Goal: Task Accomplishment & Management: Use online tool/utility

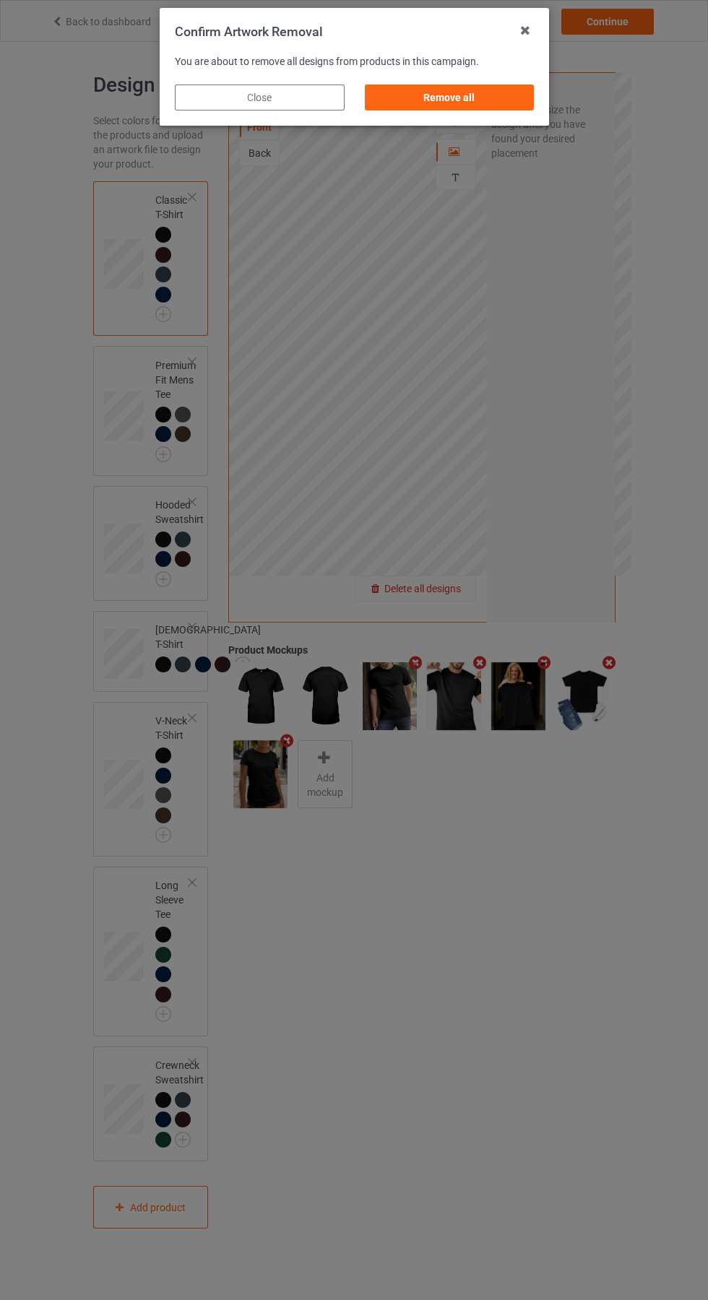
click at [465, 108] on div "Remove all" at bounding box center [449, 97] width 170 height 26
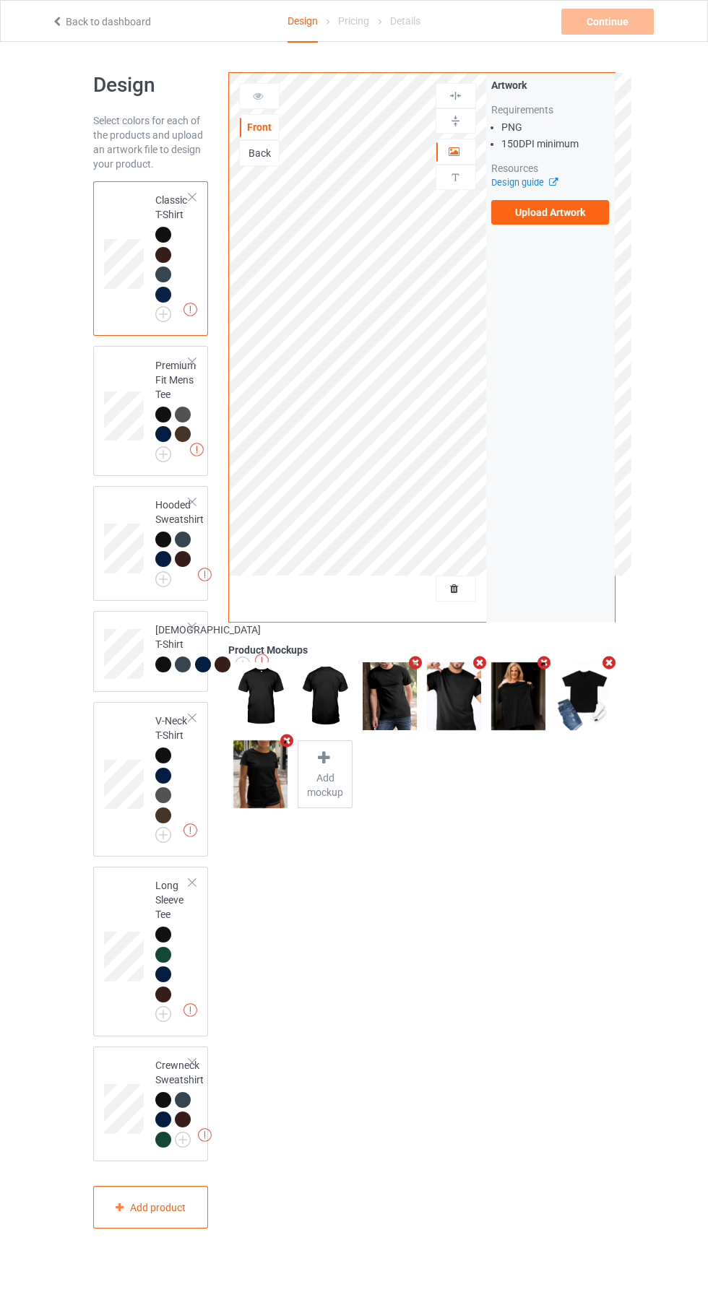
click at [575, 216] on label "Upload Artwork" at bounding box center [550, 212] width 118 height 25
click at [0, 0] on input "Upload Artwork" at bounding box center [0, 0] width 0 height 0
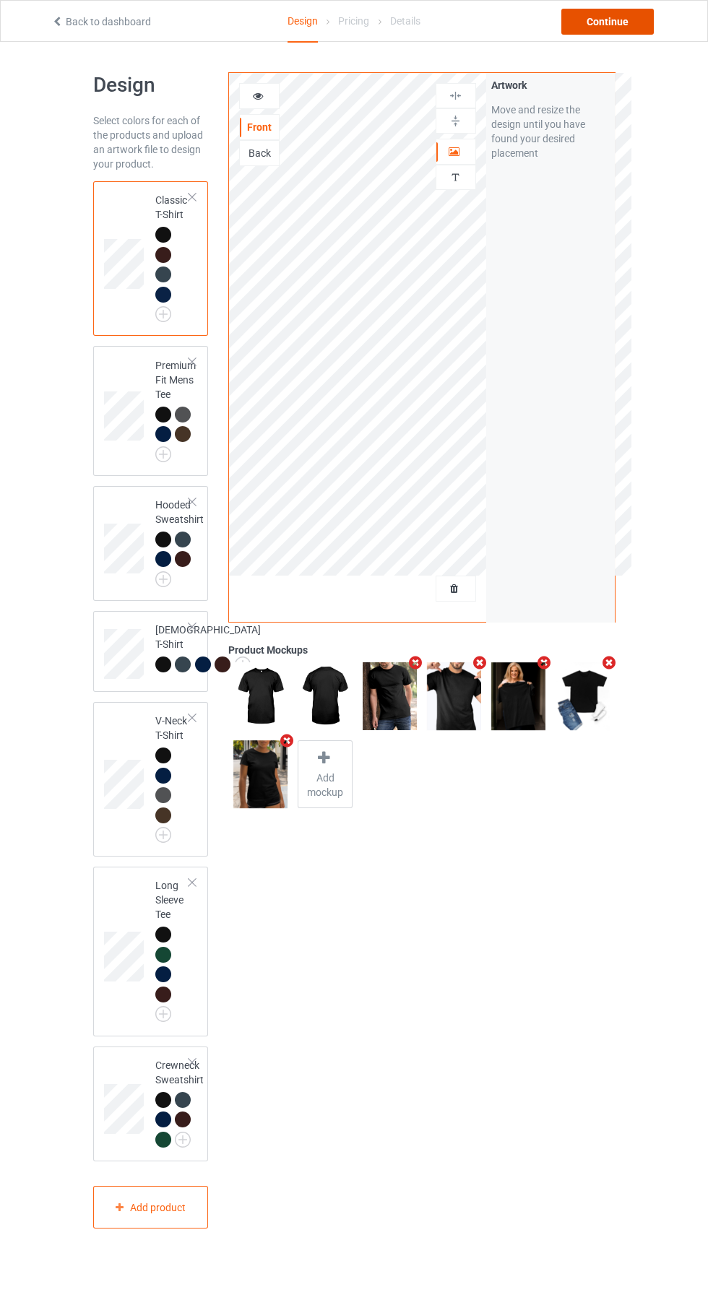
click at [608, 22] on div "Continue" at bounding box center [607, 22] width 92 height 26
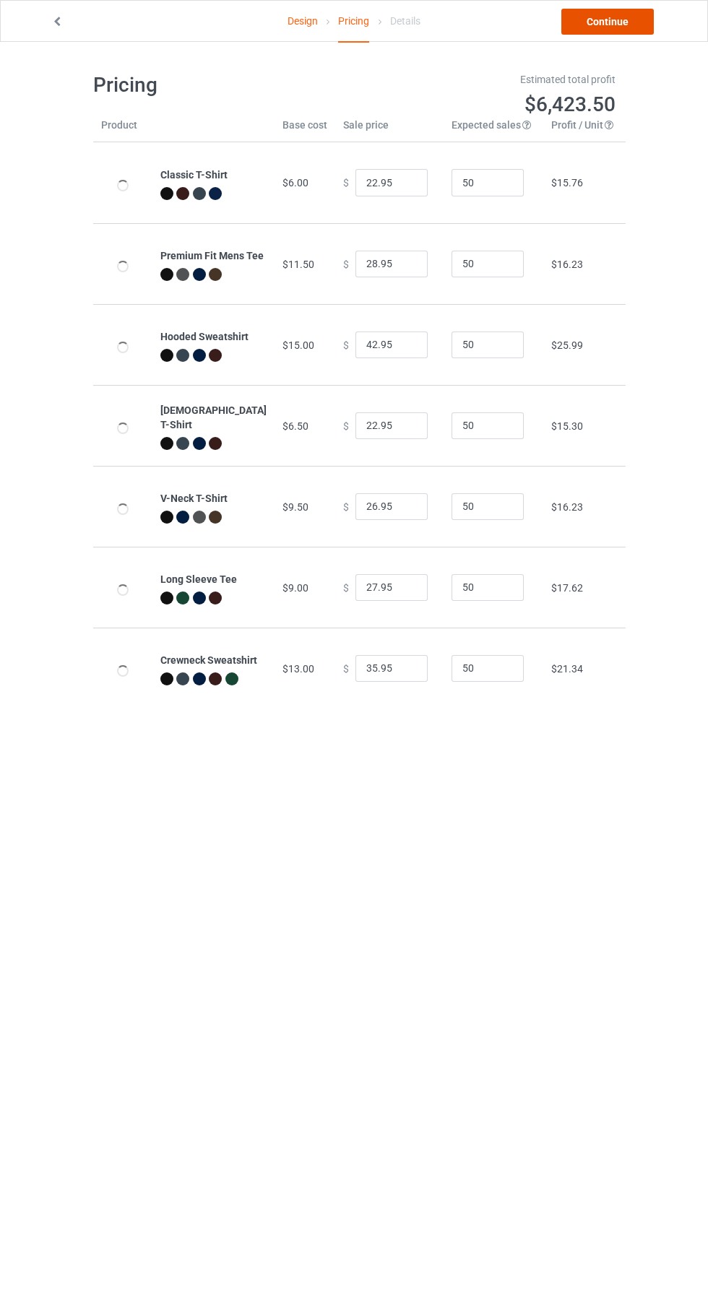
click at [628, 21] on link "Continue" at bounding box center [607, 22] width 92 height 26
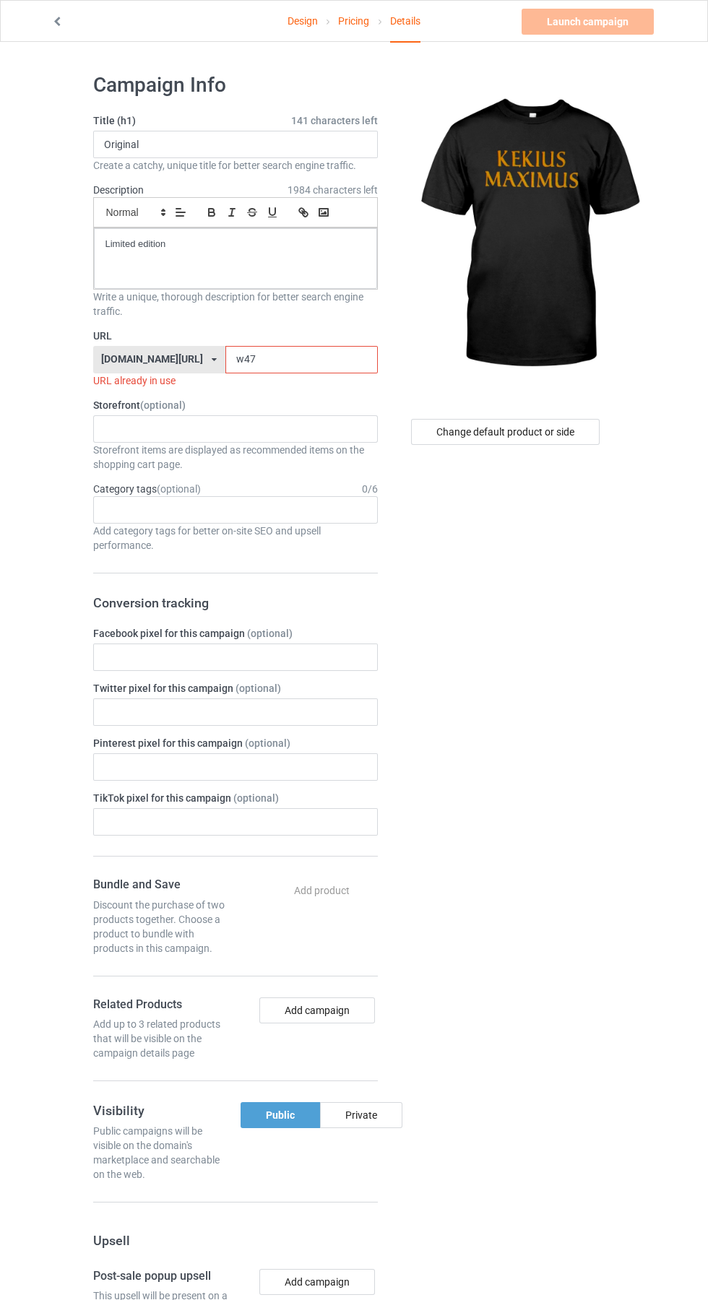
click at [272, 335] on label "URL" at bounding box center [235, 336] width 284 height 14
click at [254, 360] on input "w47" at bounding box center [301, 359] width 152 height 27
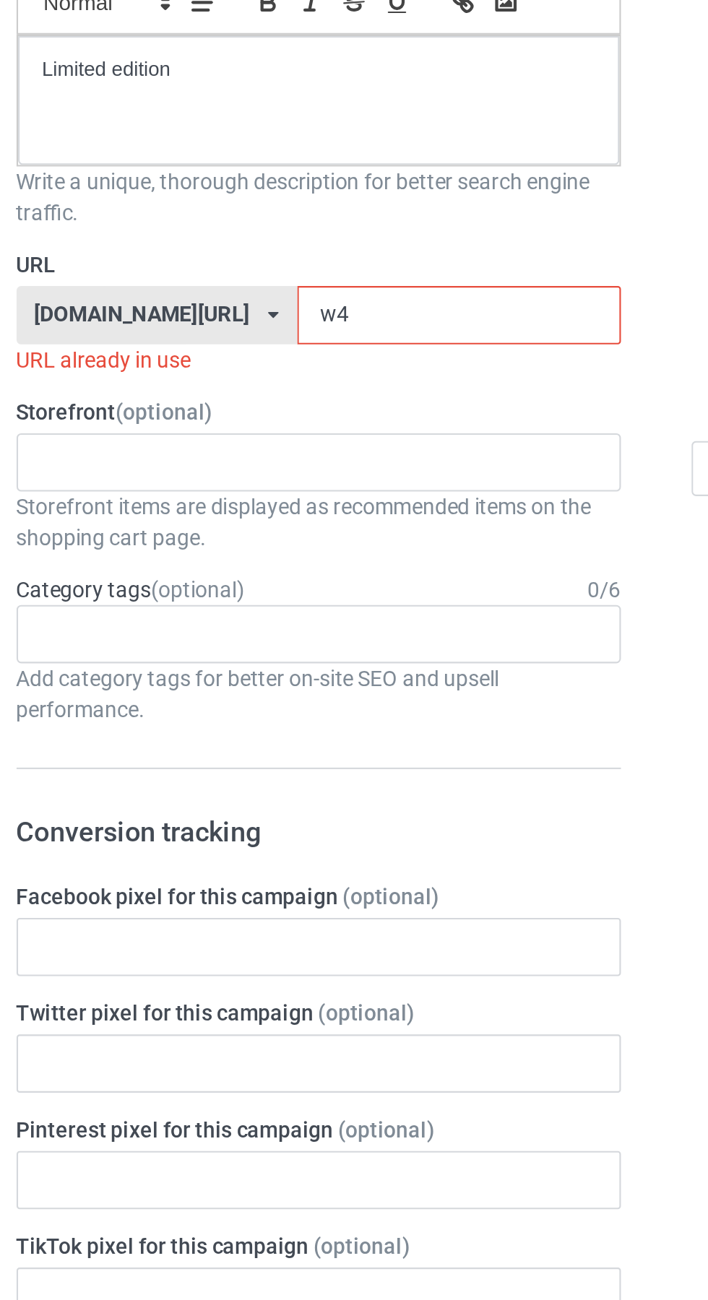
type input "w"
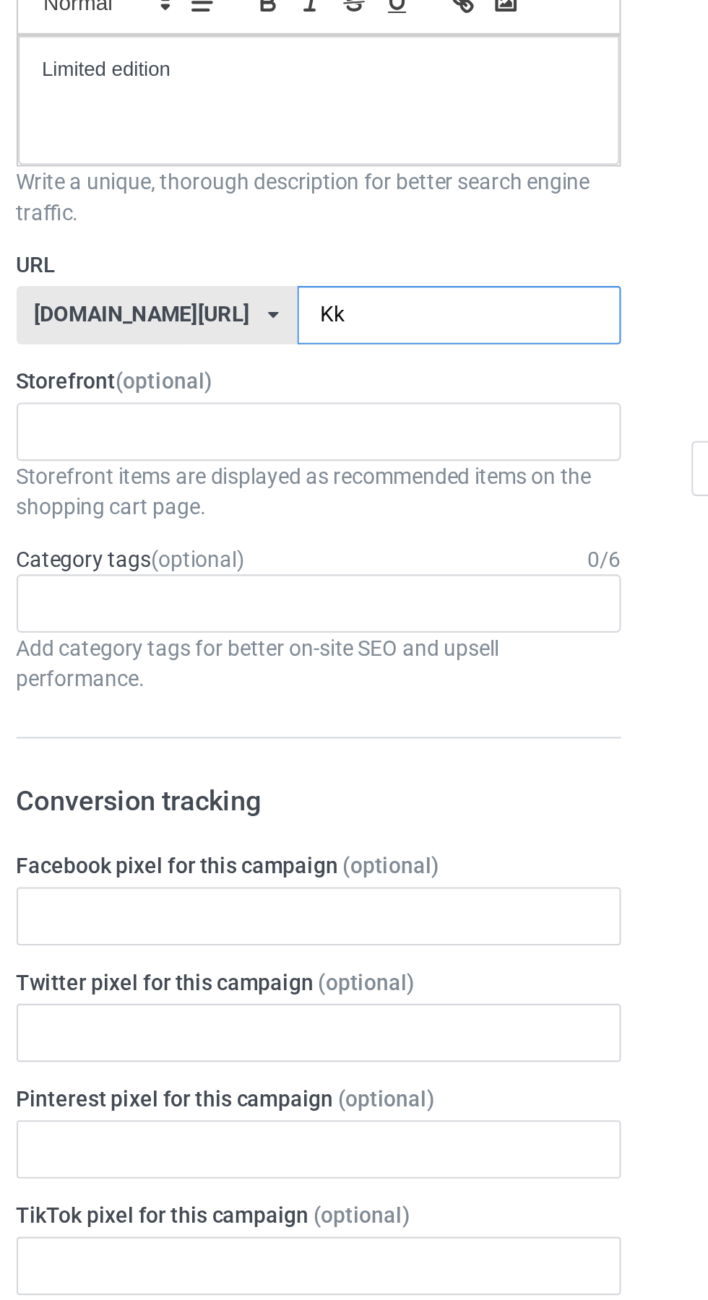
type input "Kkm"
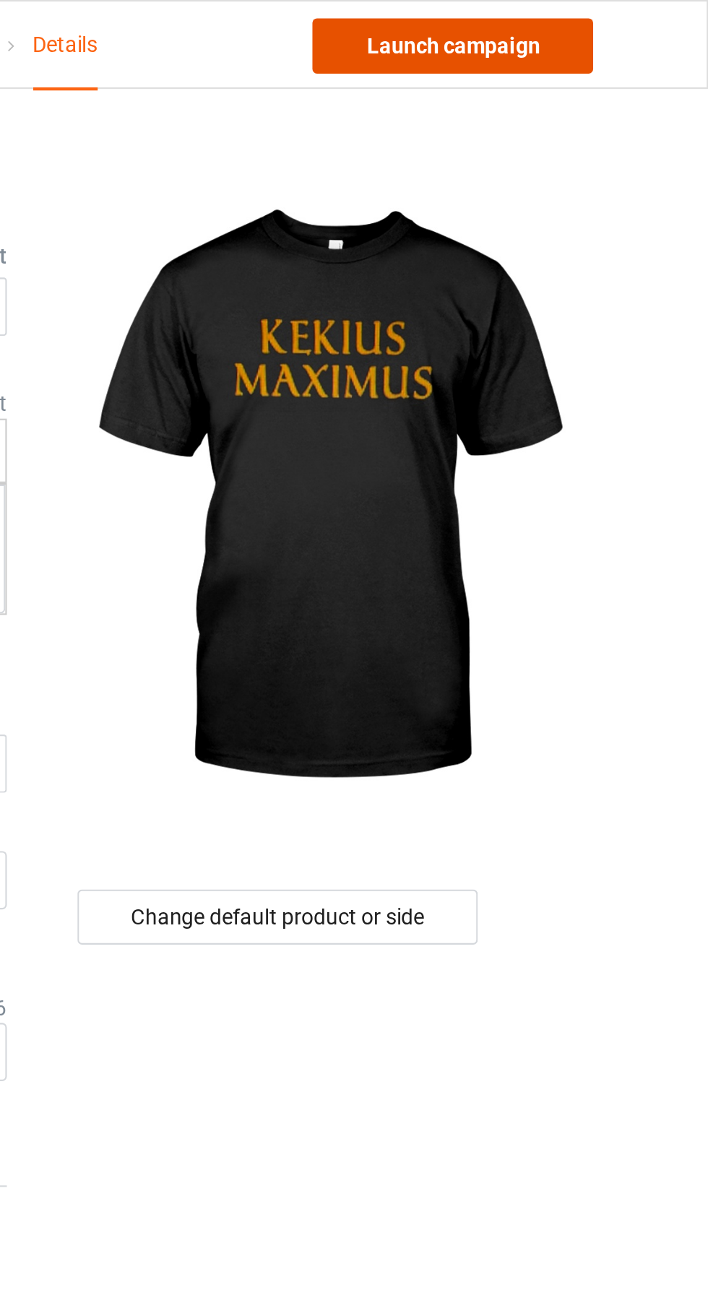
click at [610, 24] on link "Launch campaign" at bounding box center [587, 22] width 132 height 26
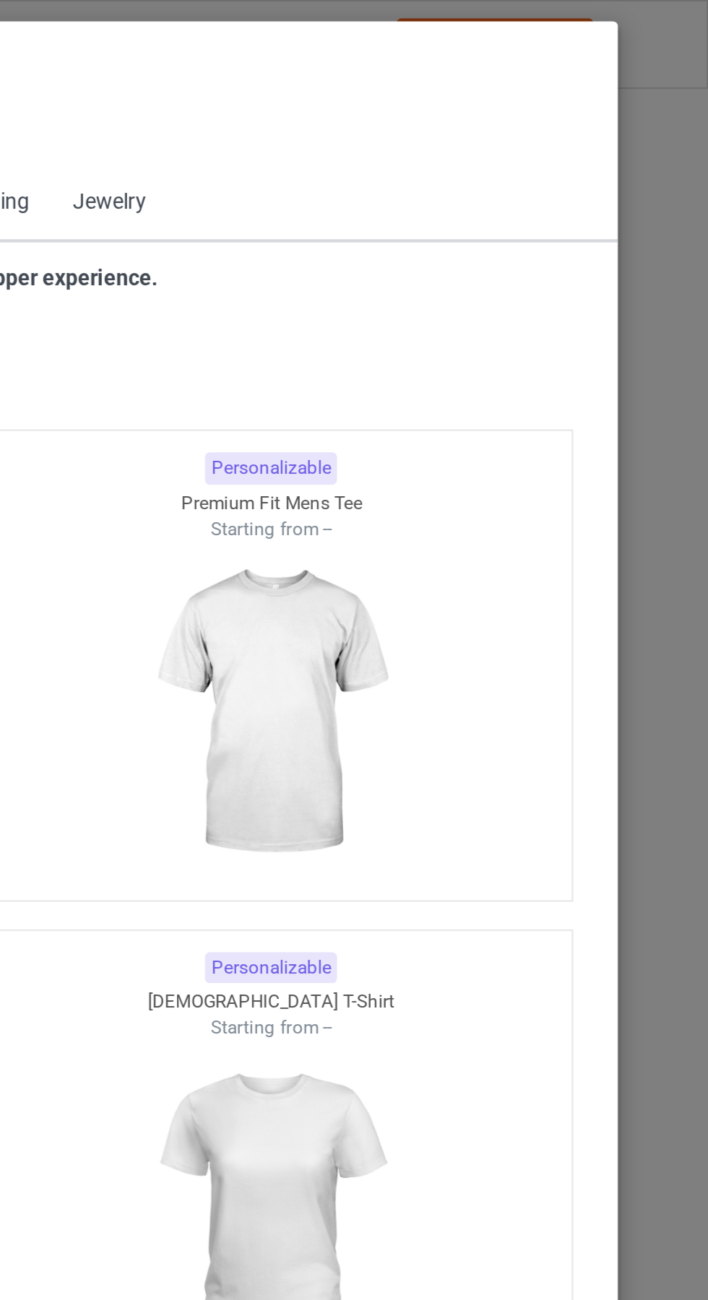
scroll to position [773, 0]
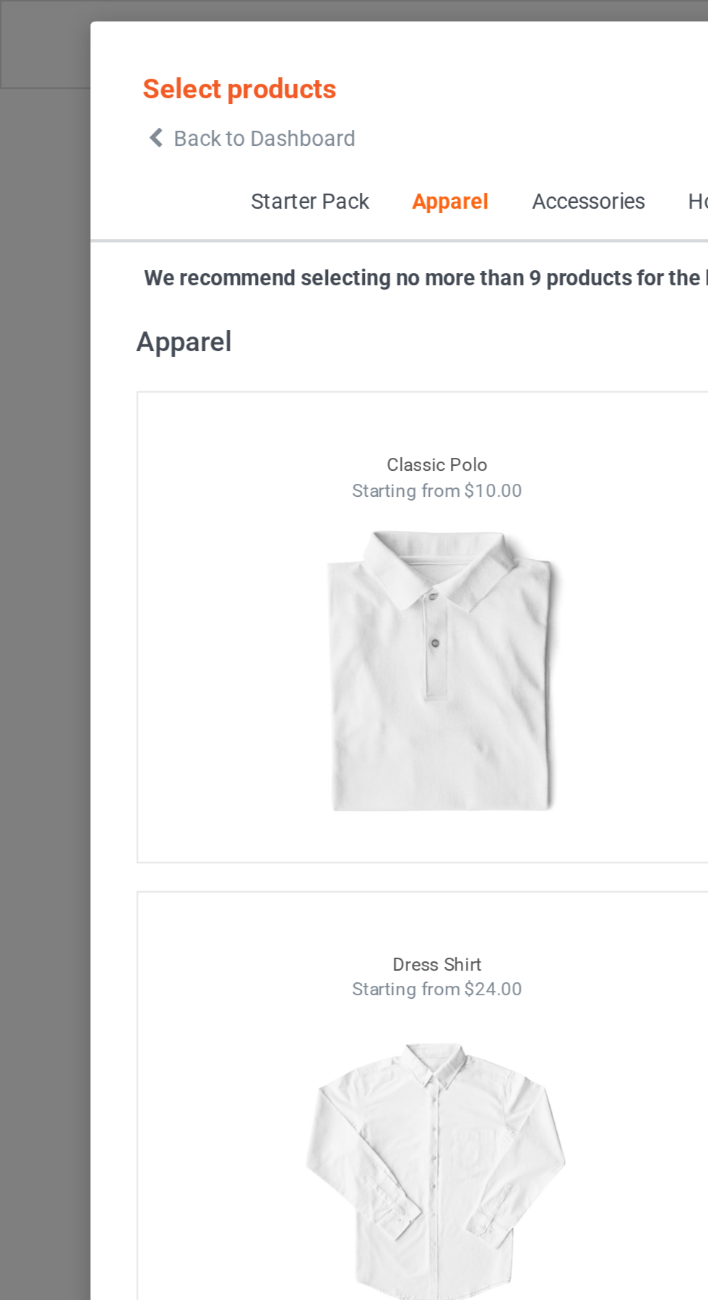
click at [73, 65] on icon at bounding box center [73, 65] width 12 height 10
